Goal: Navigation & Orientation: Find specific page/section

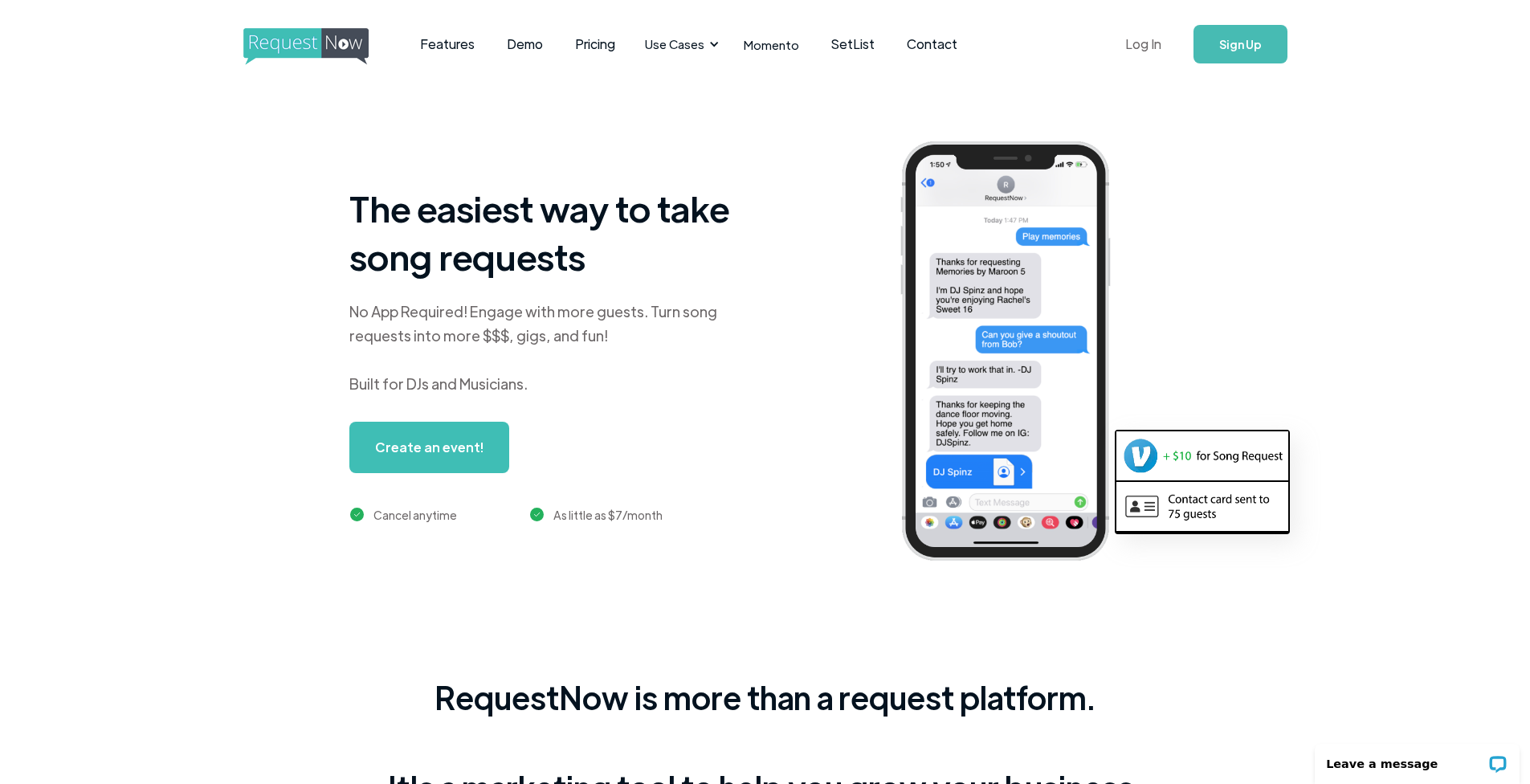
click at [1123, 38] on link "Log In" at bounding box center [1143, 45] width 68 height 56
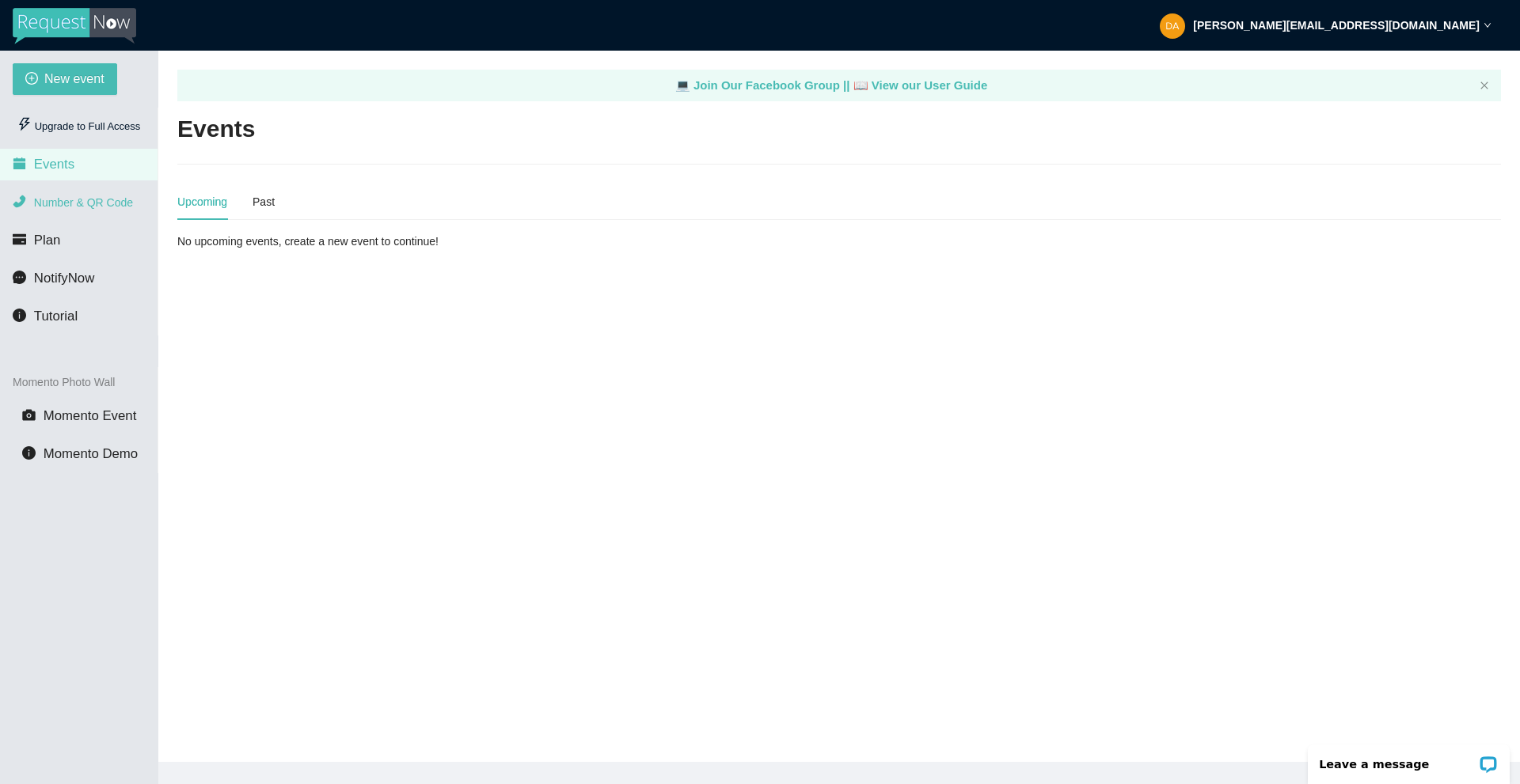
click at [118, 205] on span "Number & QR Code" at bounding box center [83, 203] width 99 height 13
